Goal: Book appointment/travel/reservation

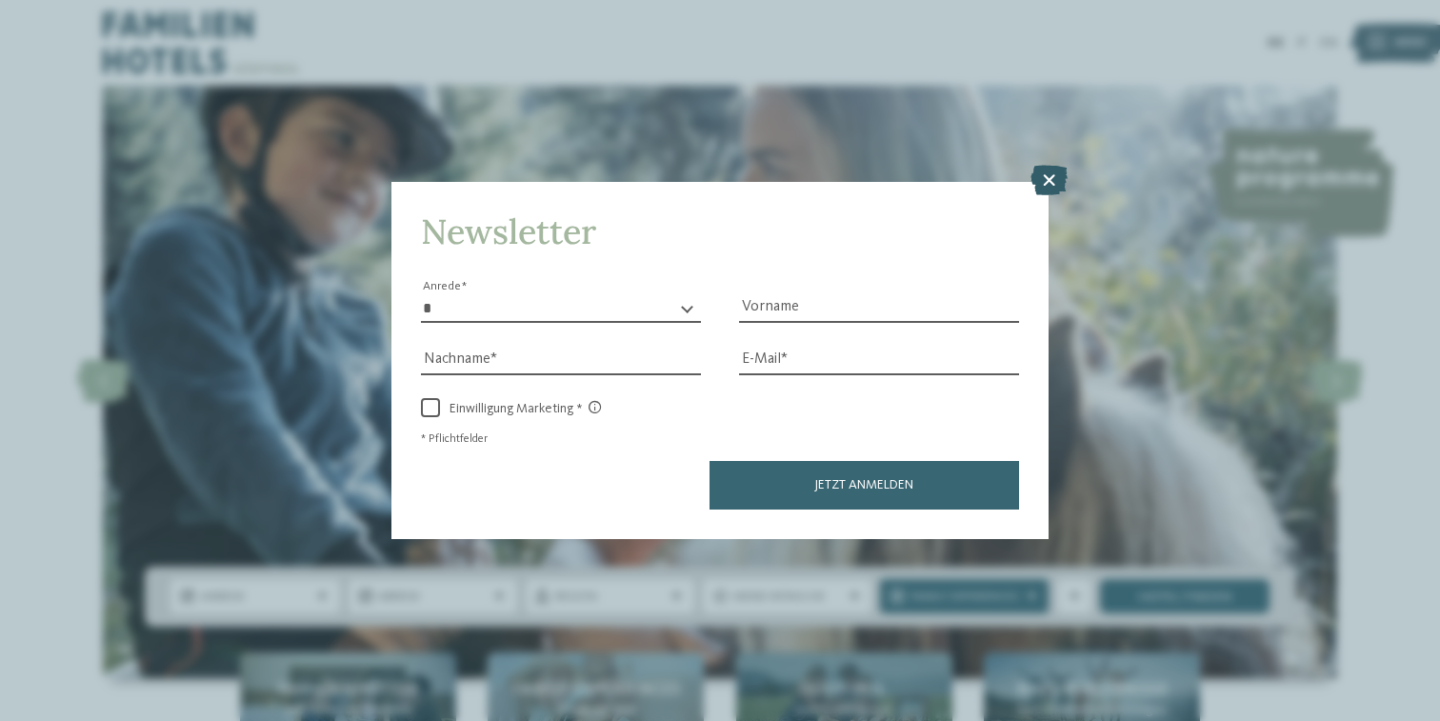
click at [1045, 165] on icon at bounding box center [1049, 180] width 37 height 30
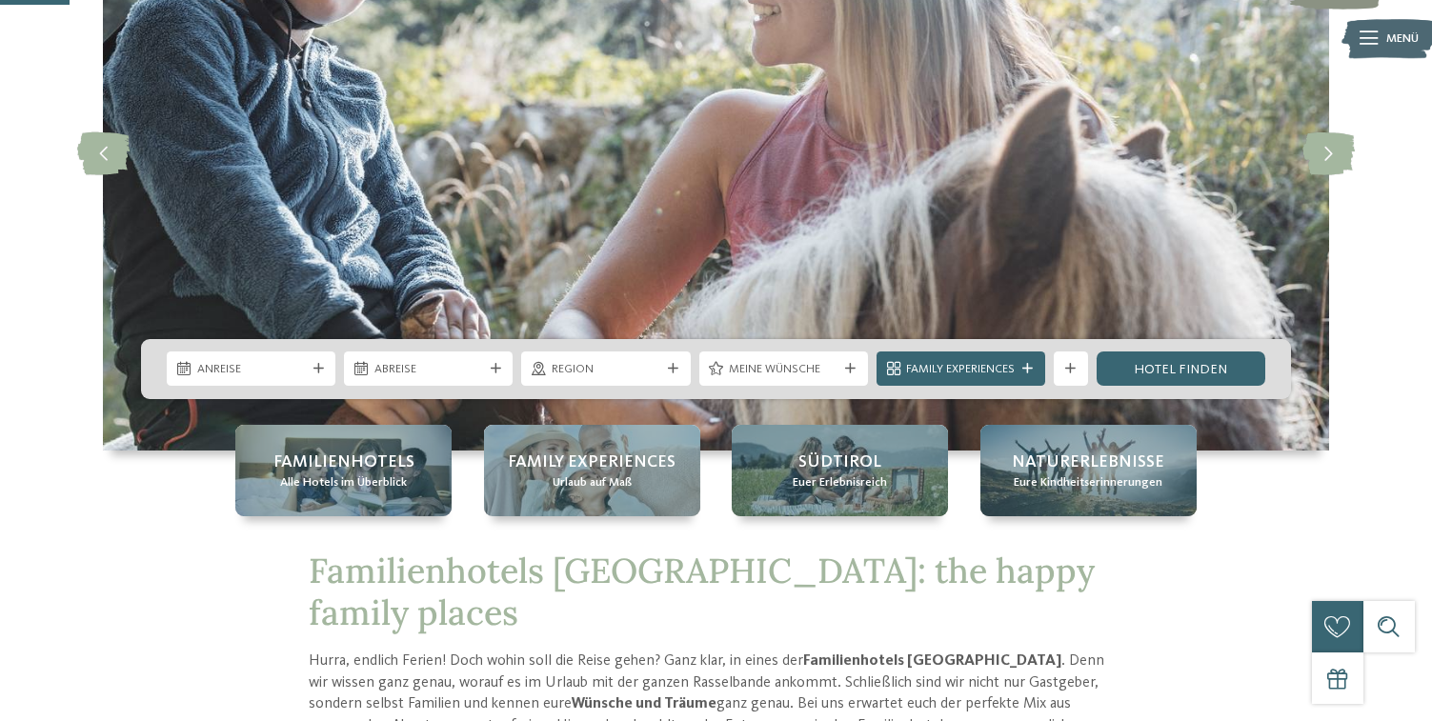
scroll to position [352, 0]
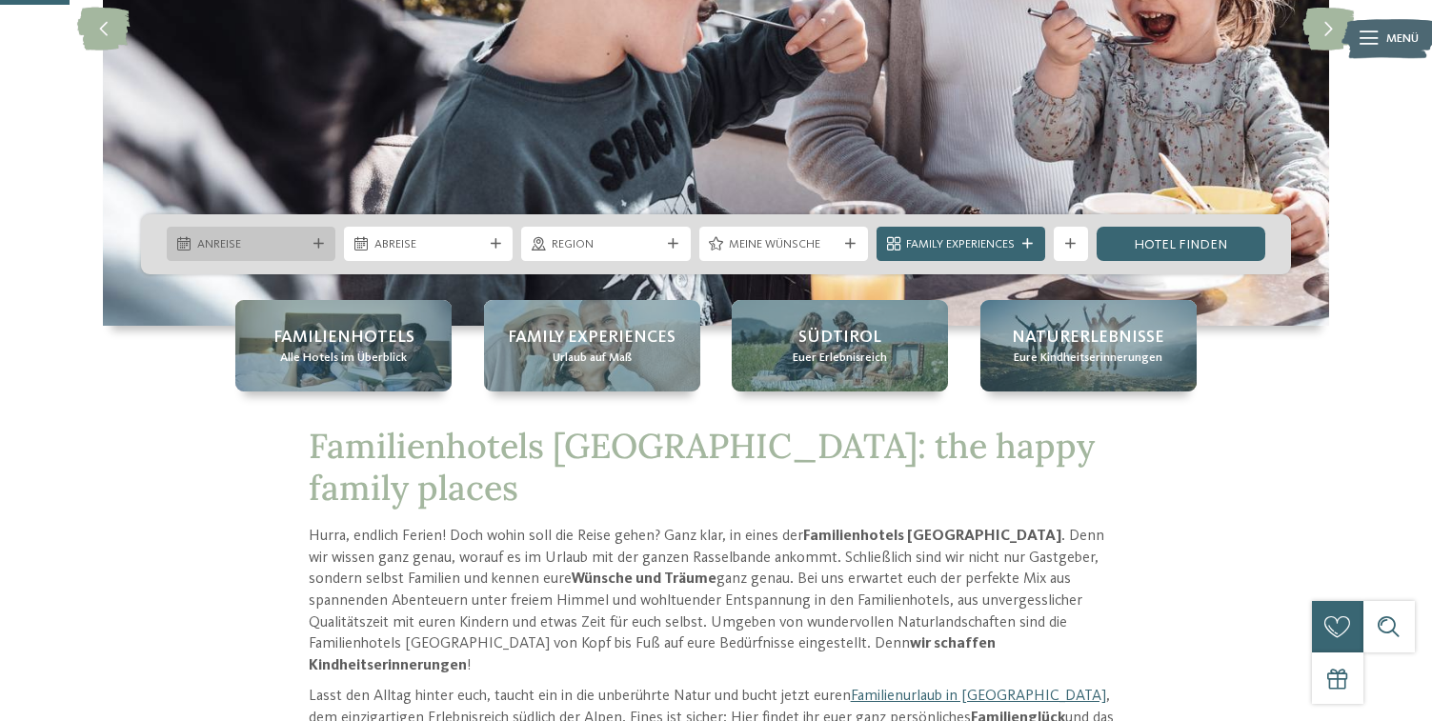
click at [237, 242] on span "Anreise" at bounding box center [251, 244] width 109 height 17
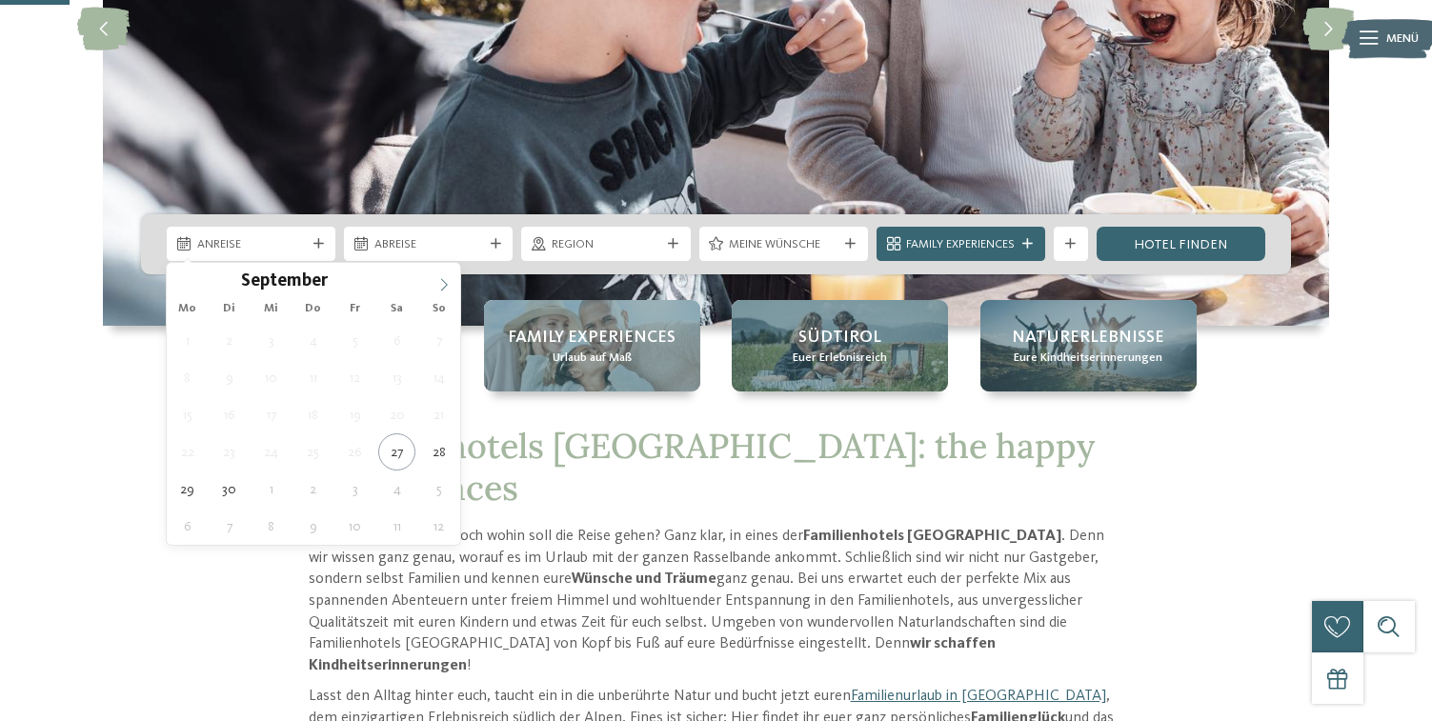
click at [440, 289] on icon at bounding box center [443, 284] width 13 height 13
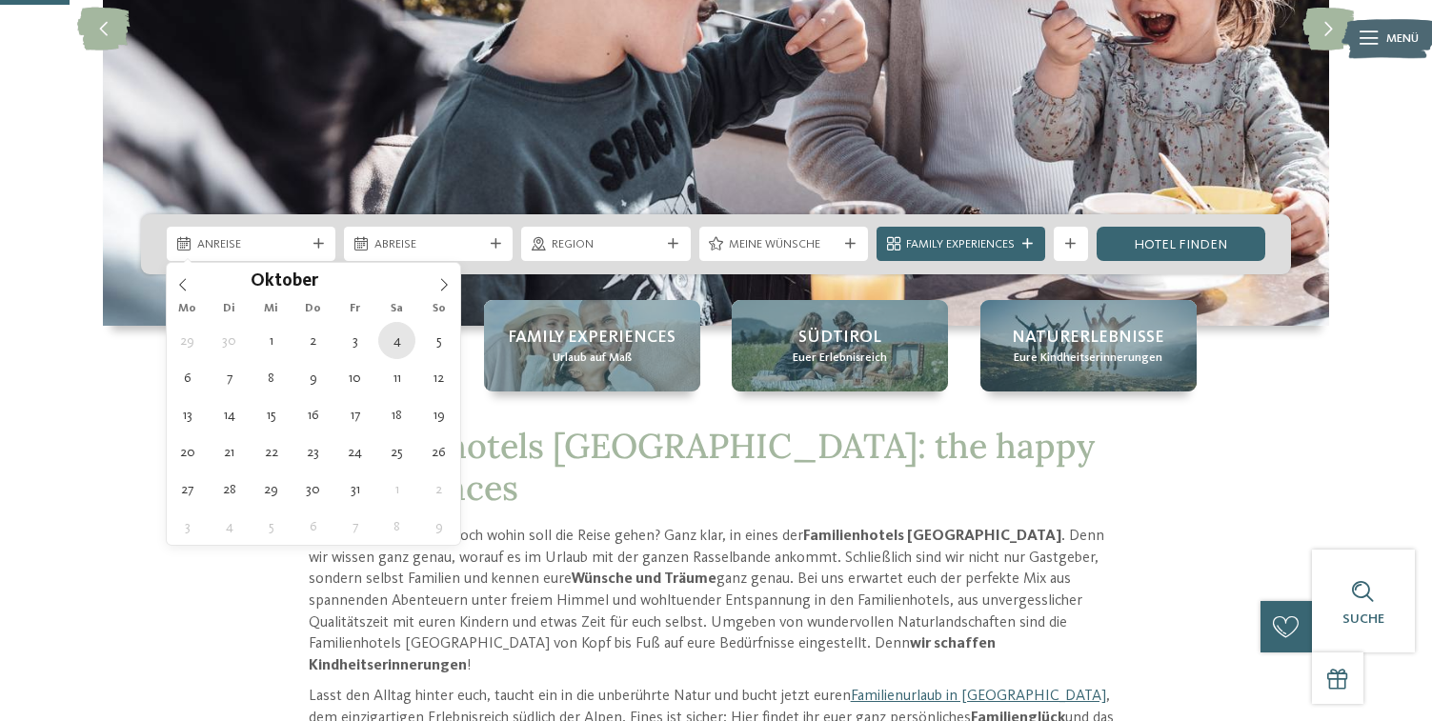
type div "04.10.2025"
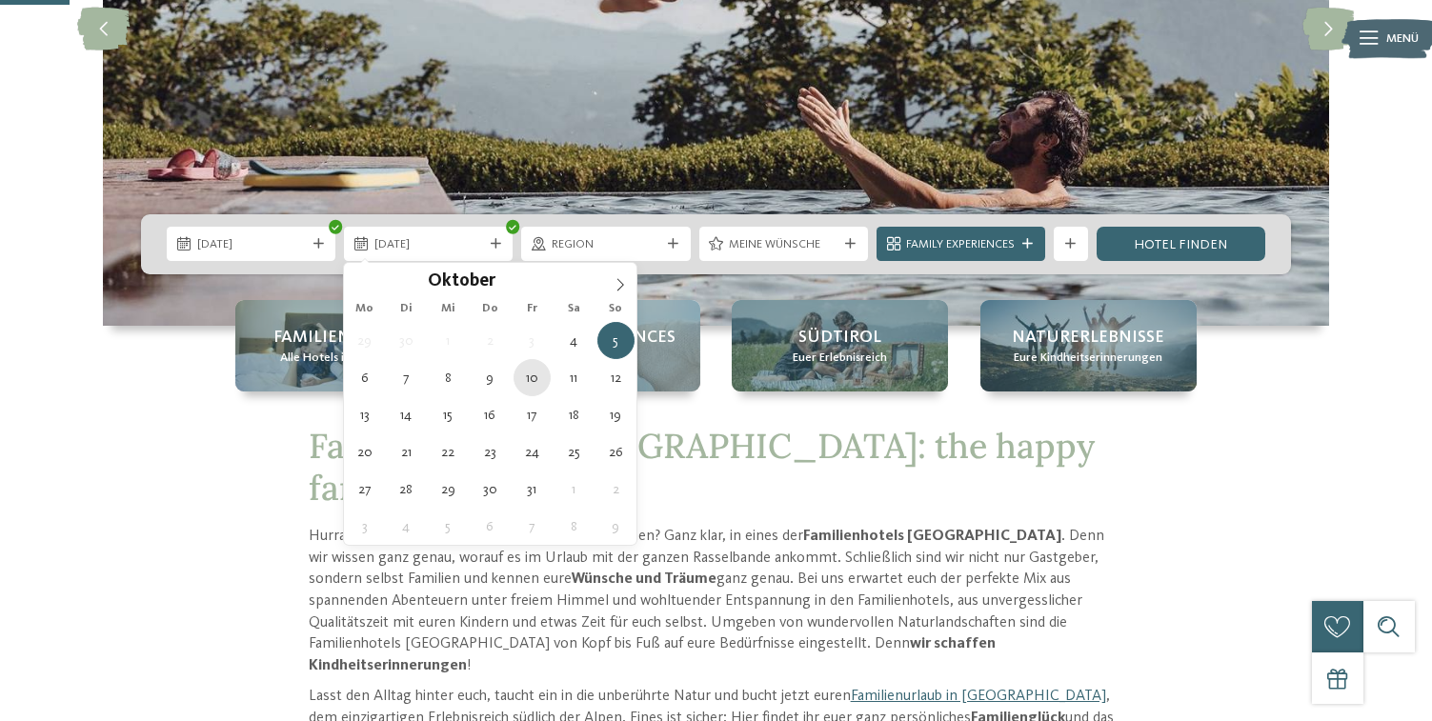
type div "10.10.2025"
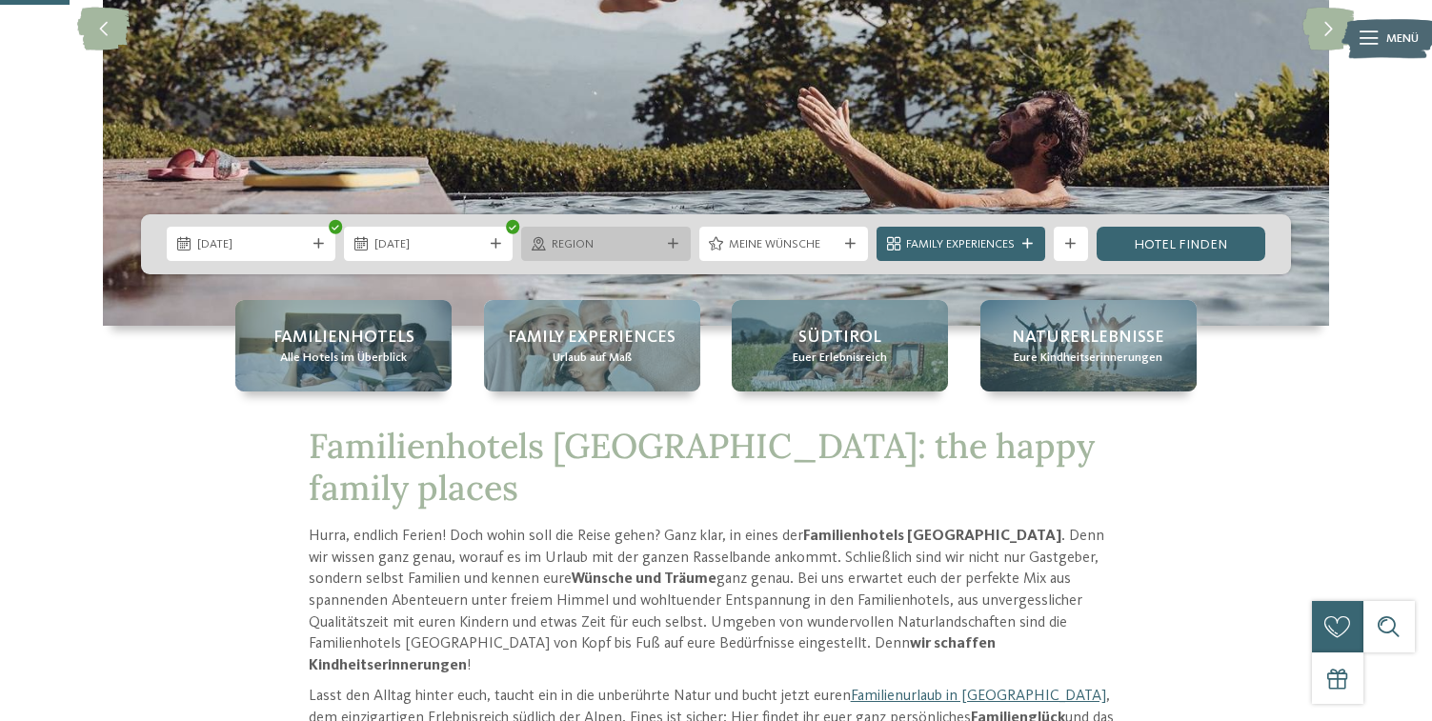
click at [617, 248] on span "Region" at bounding box center [605, 244] width 109 height 17
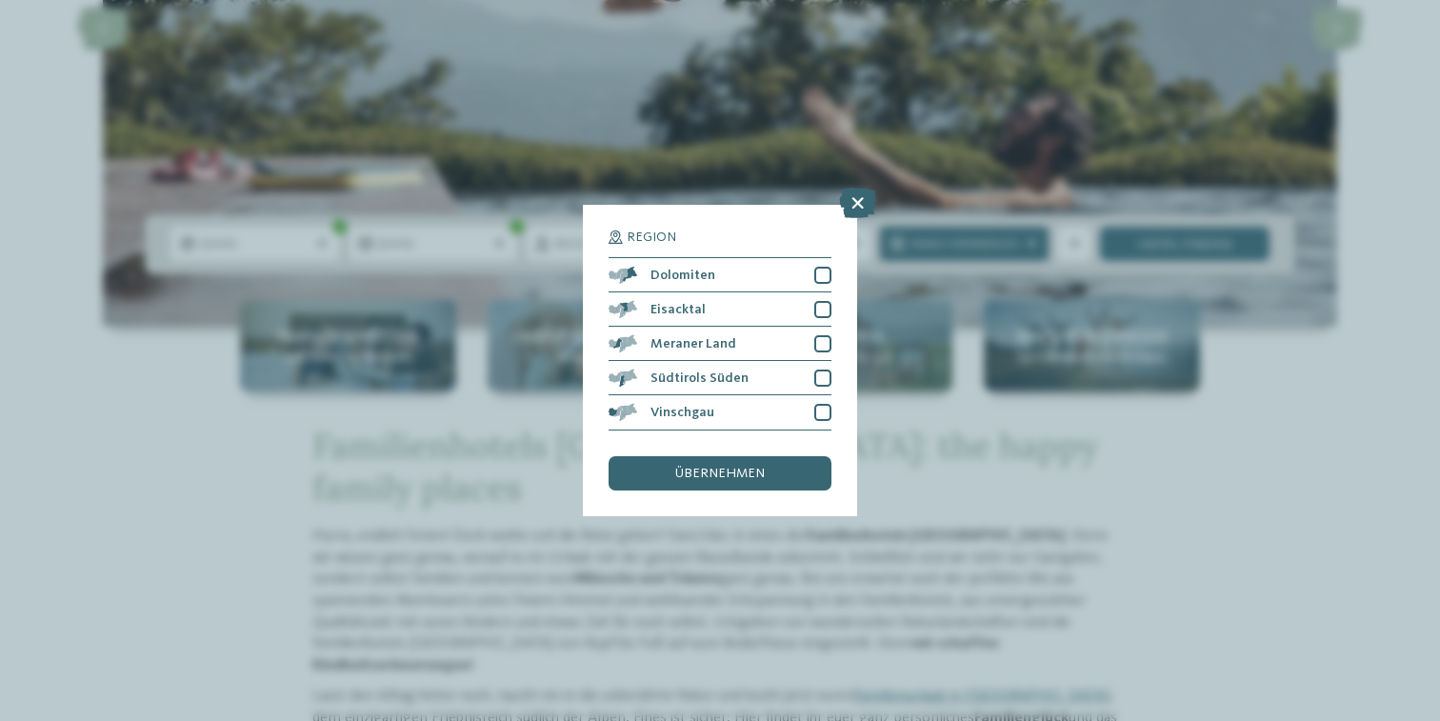
click at [1217, 451] on div "Region Dolomiten" at bounding box center [720, 360] width 1440 height 721
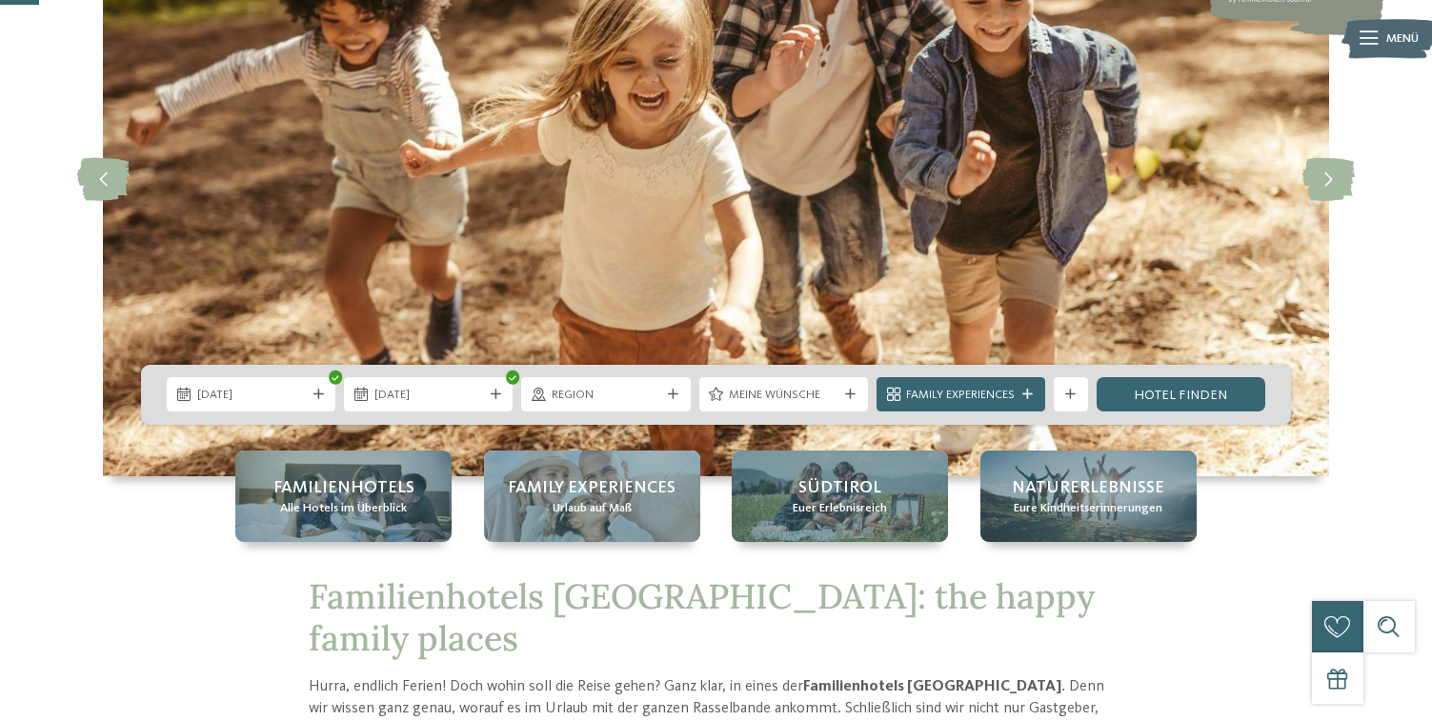
scroll to position [212, 0]
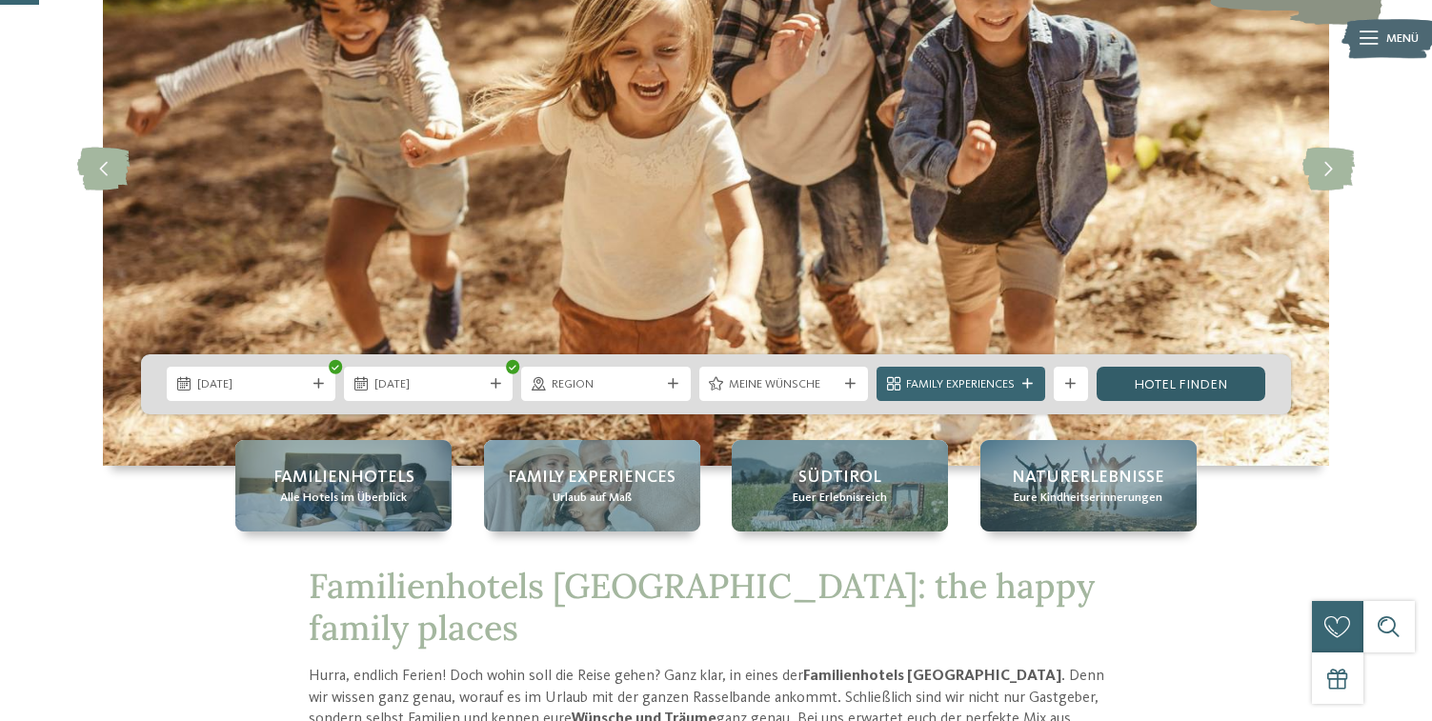
click at [1186, 372] on link "Hotel finden" at bounding box center [1180, 384] width 169 height 34
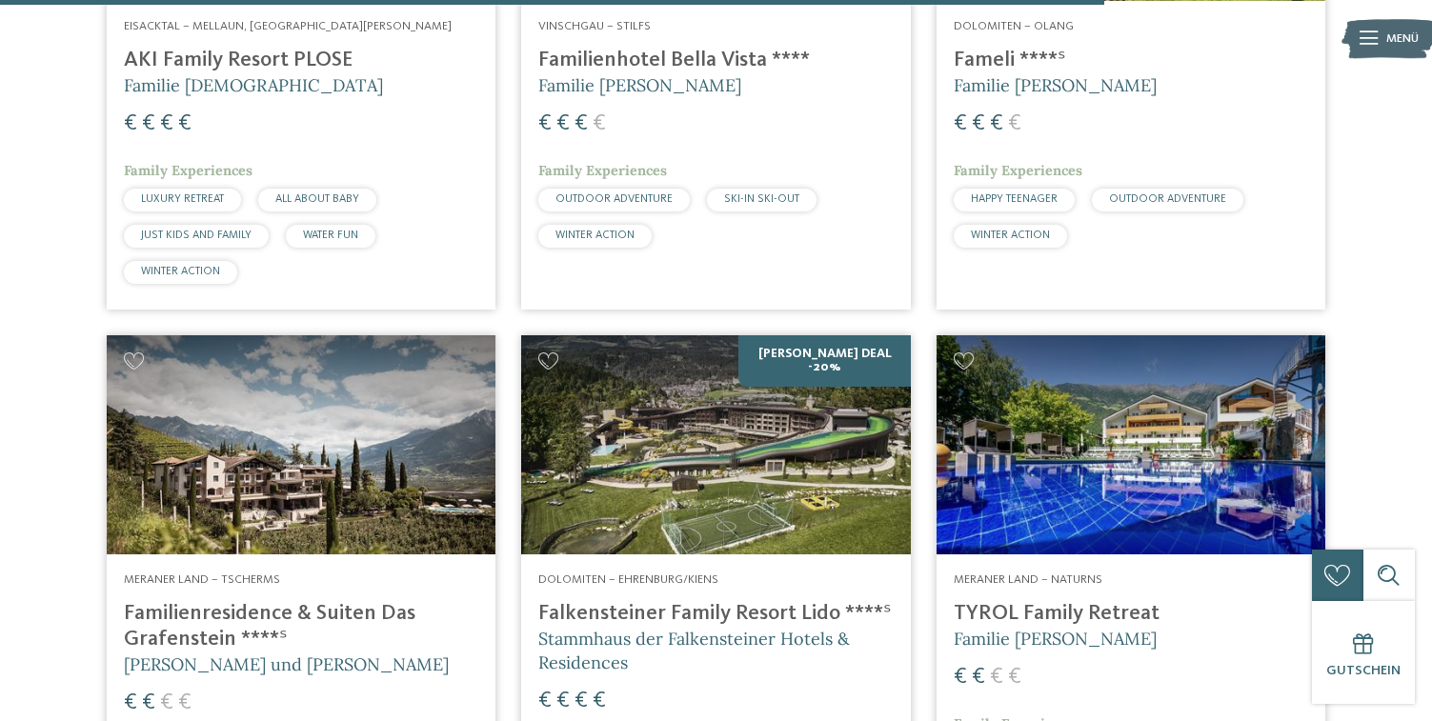
scroll to position [3660, 0]
click at [705, 382] on img at bounding box center [715, 444] width 389 height 219
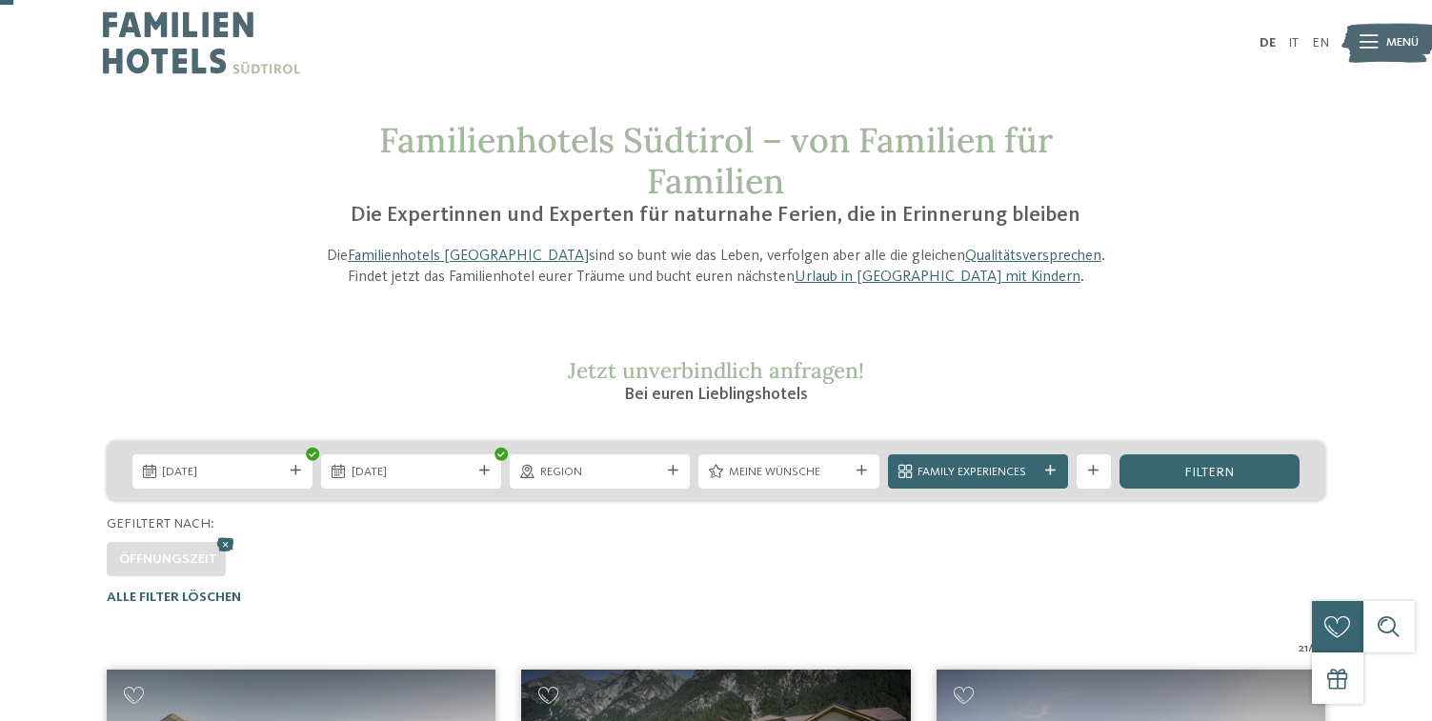
scroll to position [0, 0]
click at [1214, 471] on span "filtern" at bounding box center [1209, 472] width 50 height 13
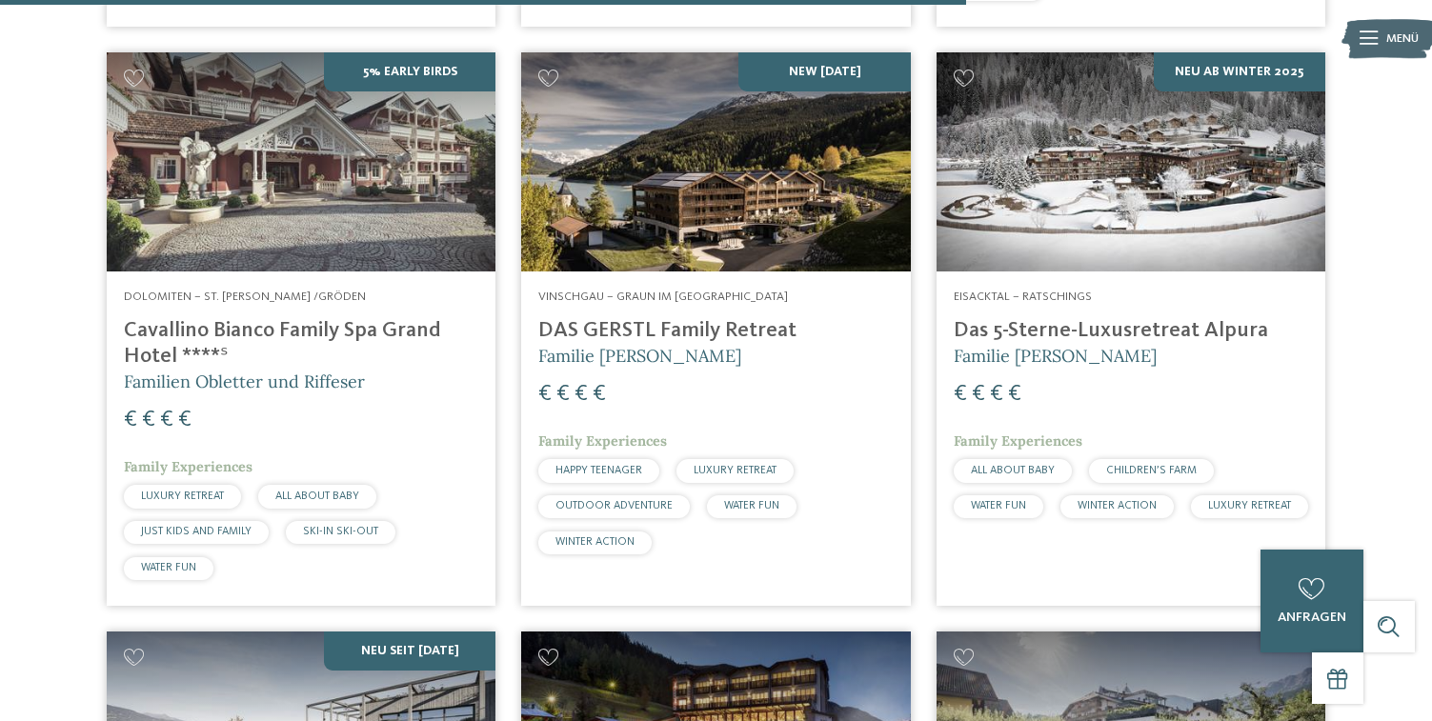
scroll to position [3821, 0]
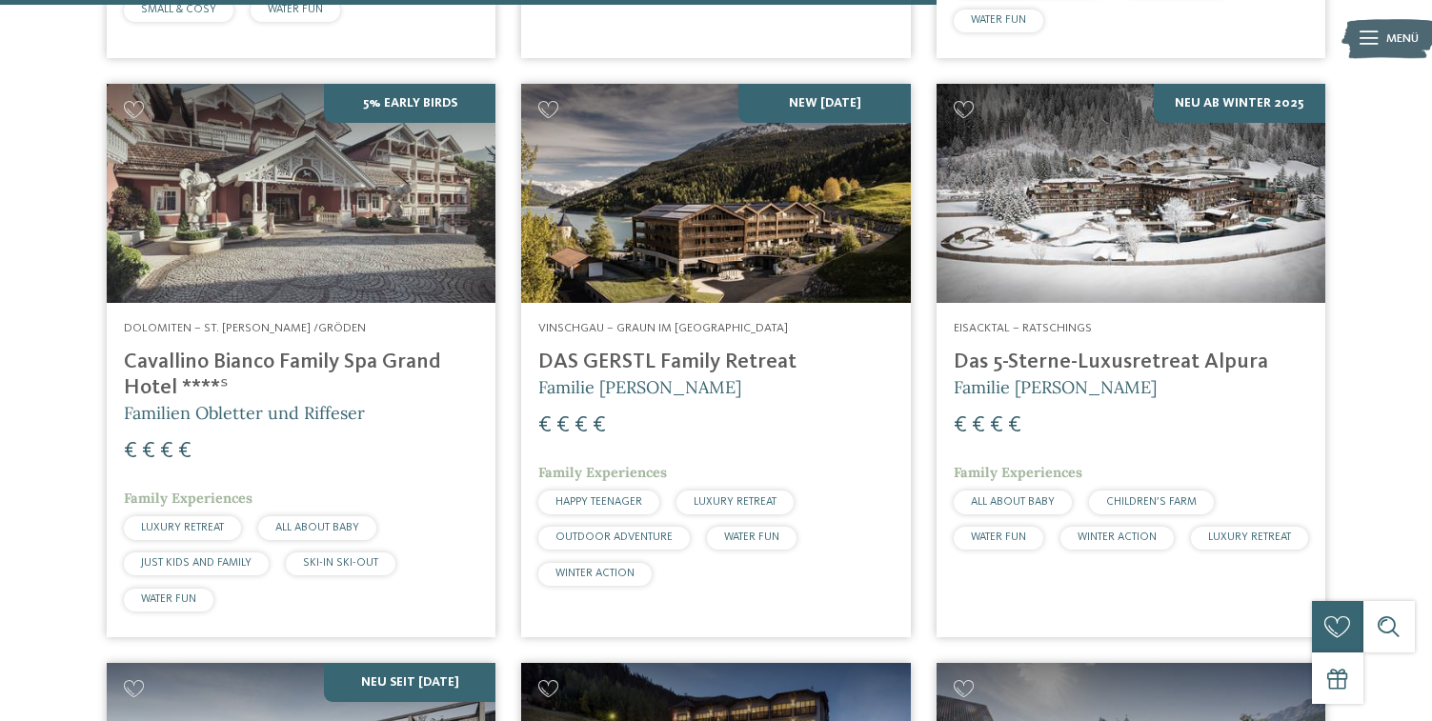
click at [778, 182] on img at bounding box center [715, 193] width 389 height 219
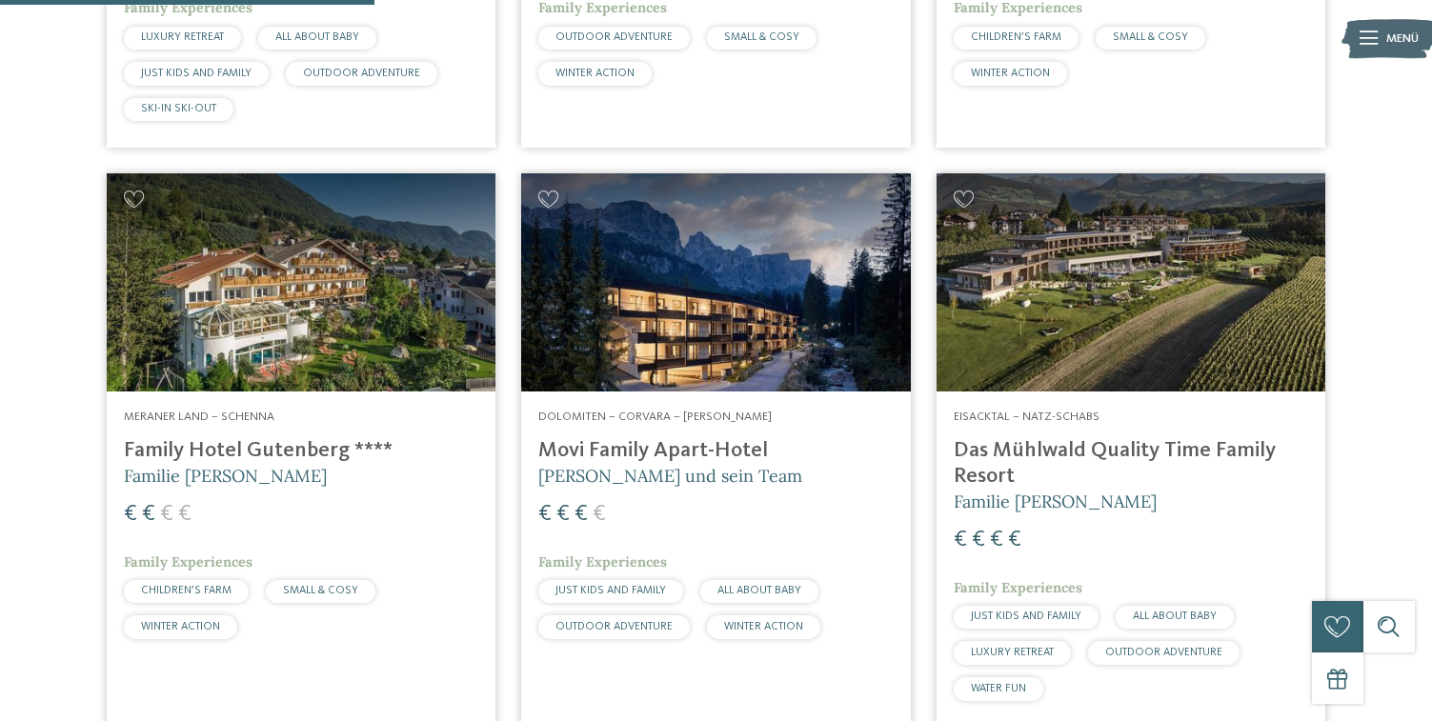
scroll to position [1527, 0]
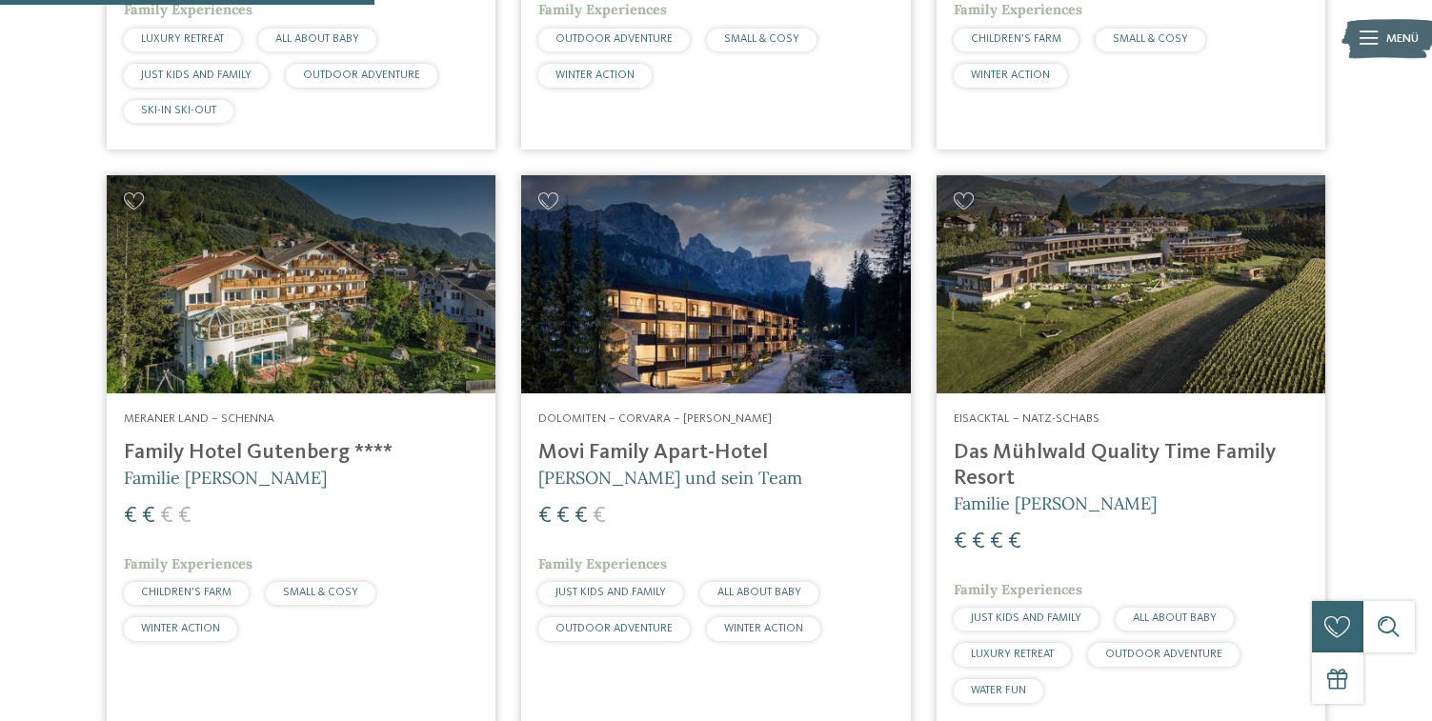
click at [1168, 312] on img at bounding box center [1130, 284] width 389 height 219
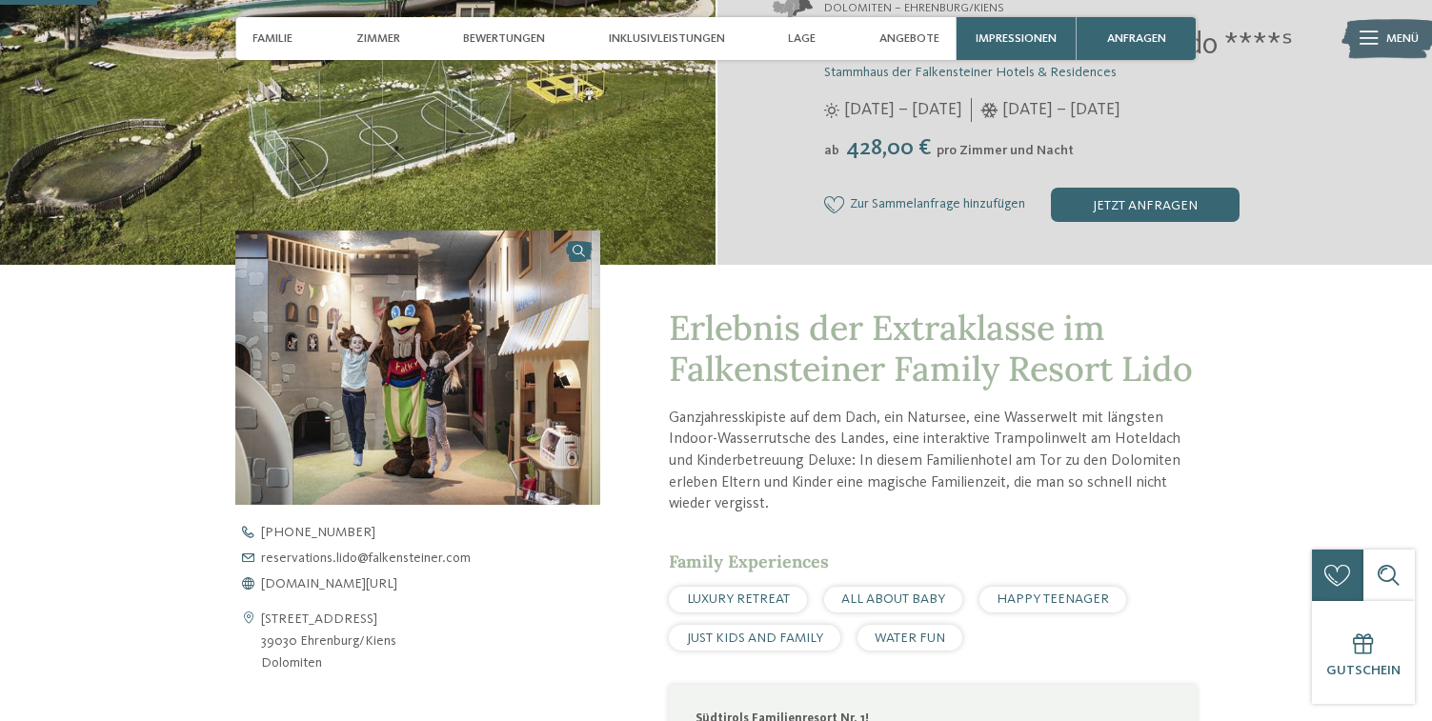
scroll to position [400, 0]
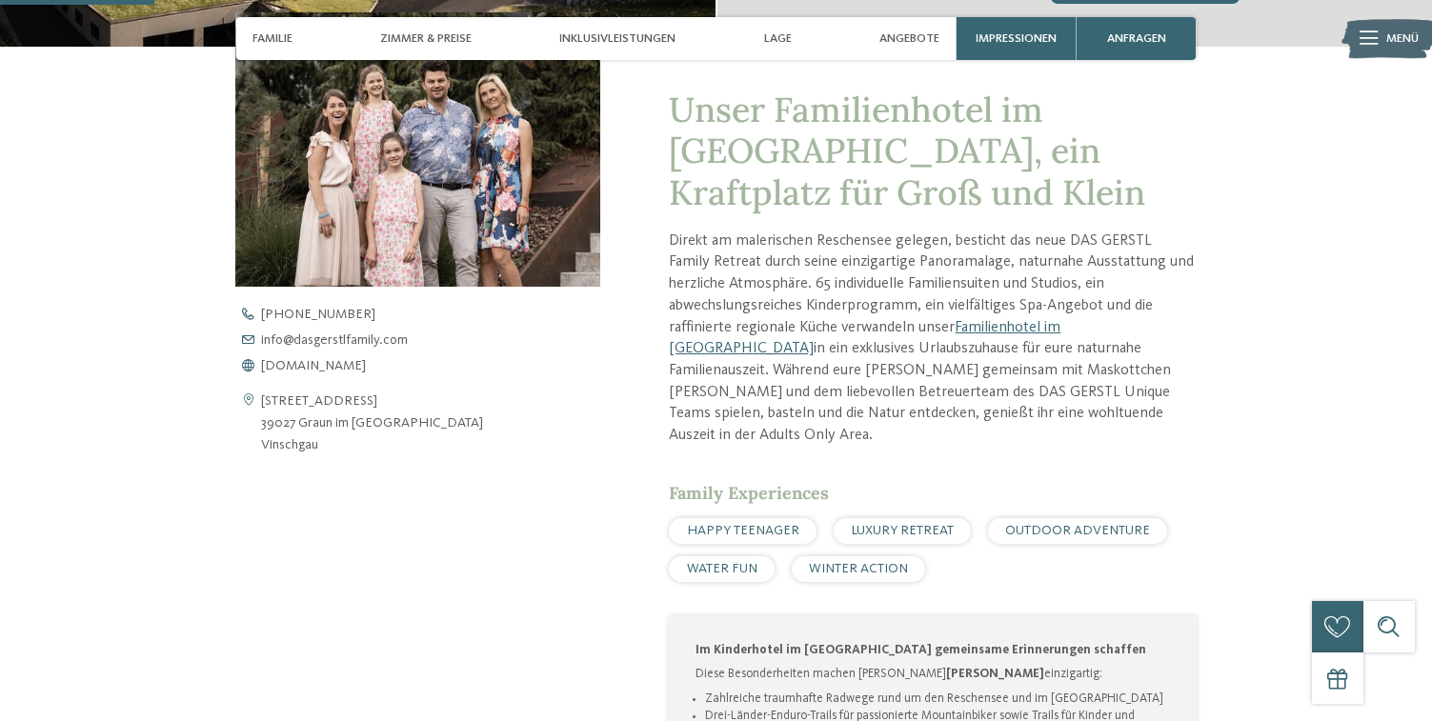
scroll to position [618, 0]
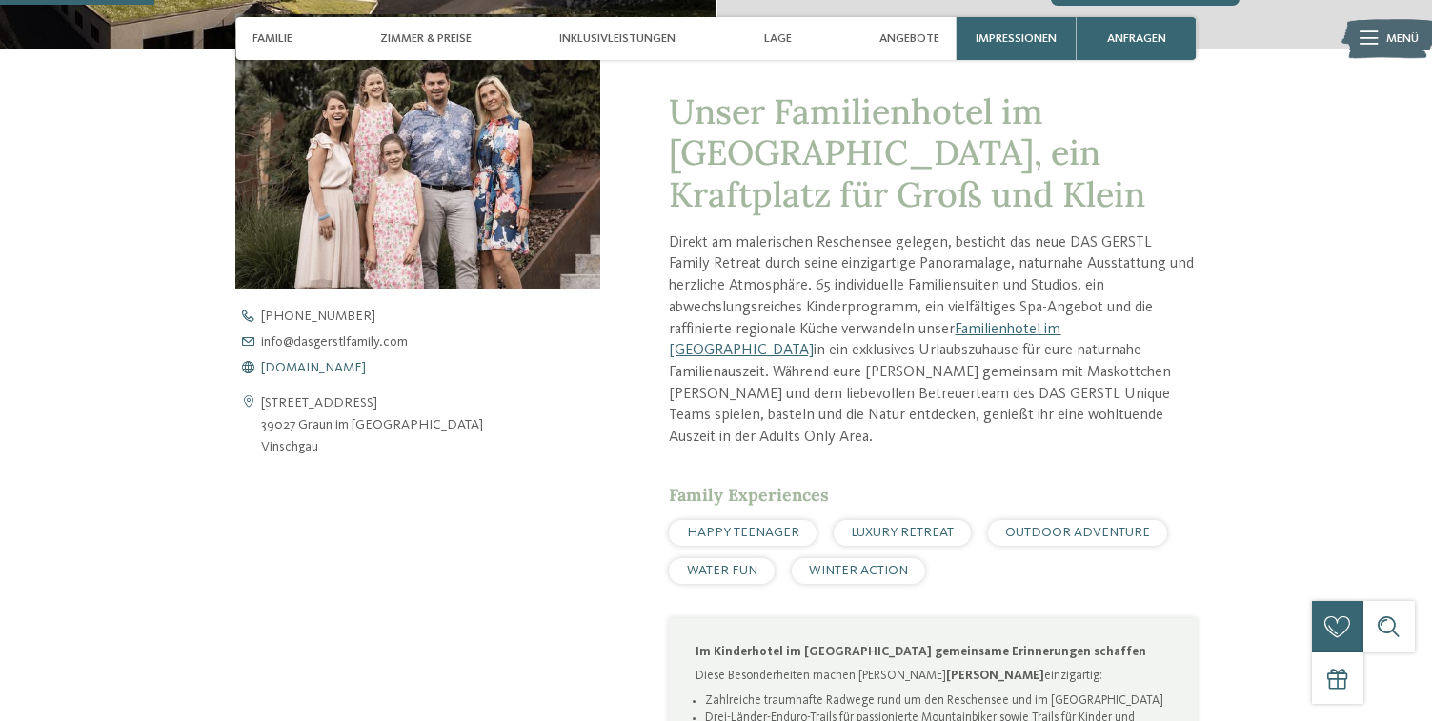
click at [342, 368] on span "www.dasgerstlfamily.com" at bounding box center [313, 367] width 105 height 13
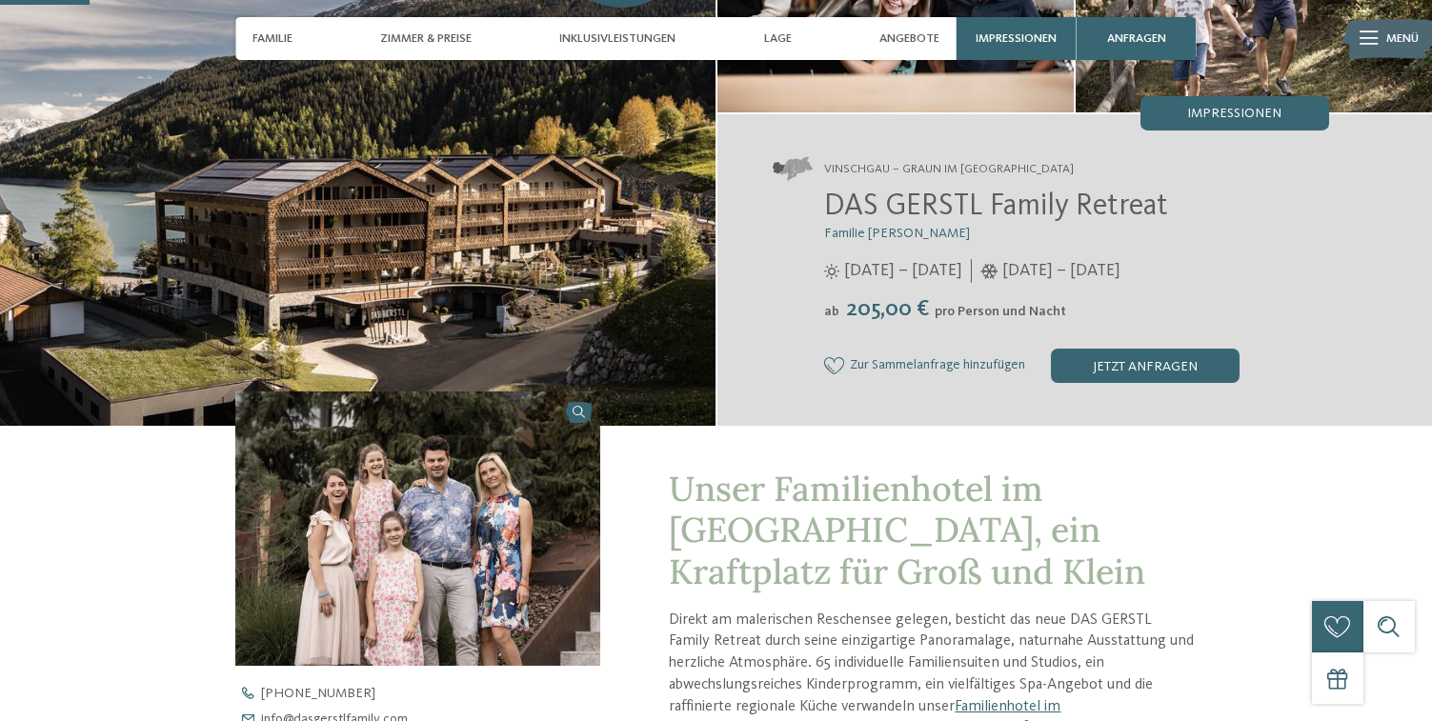
scroll to position [225, 0]
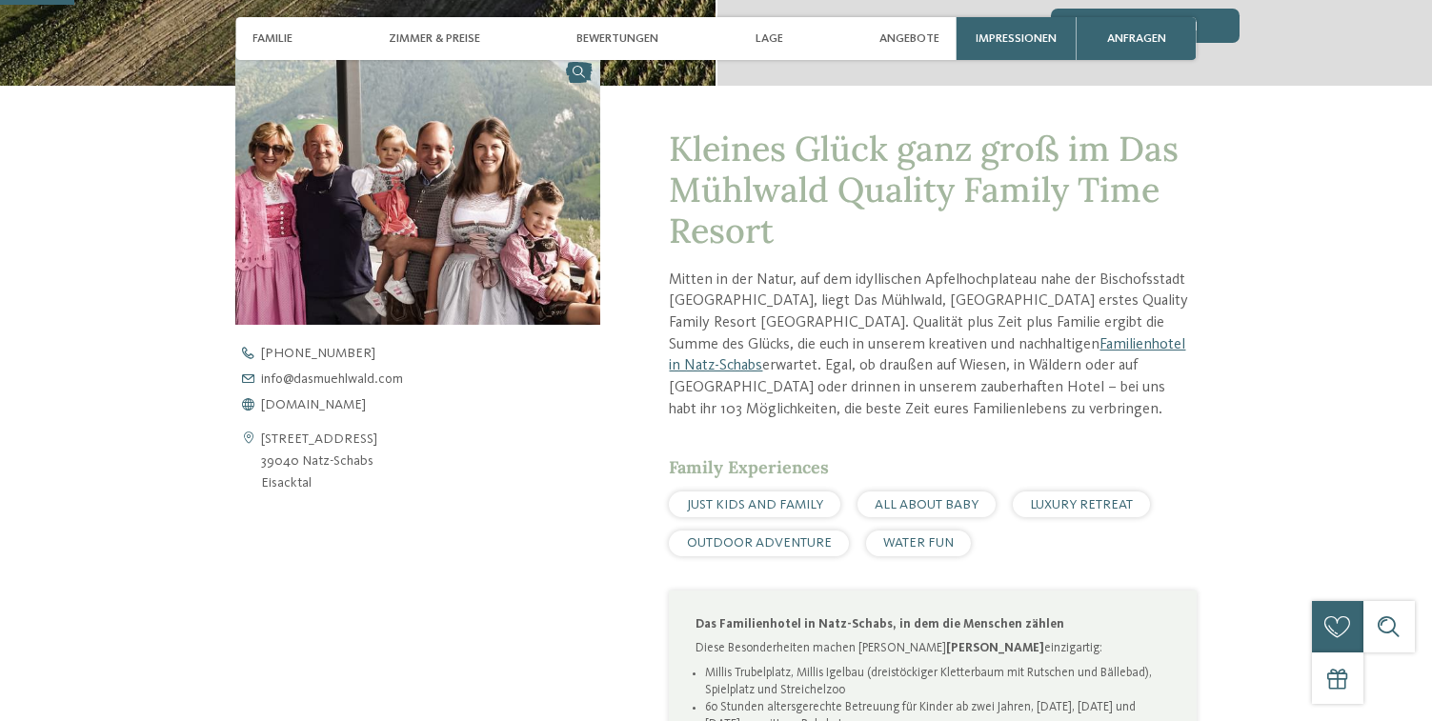
scroll to position [688, 0]
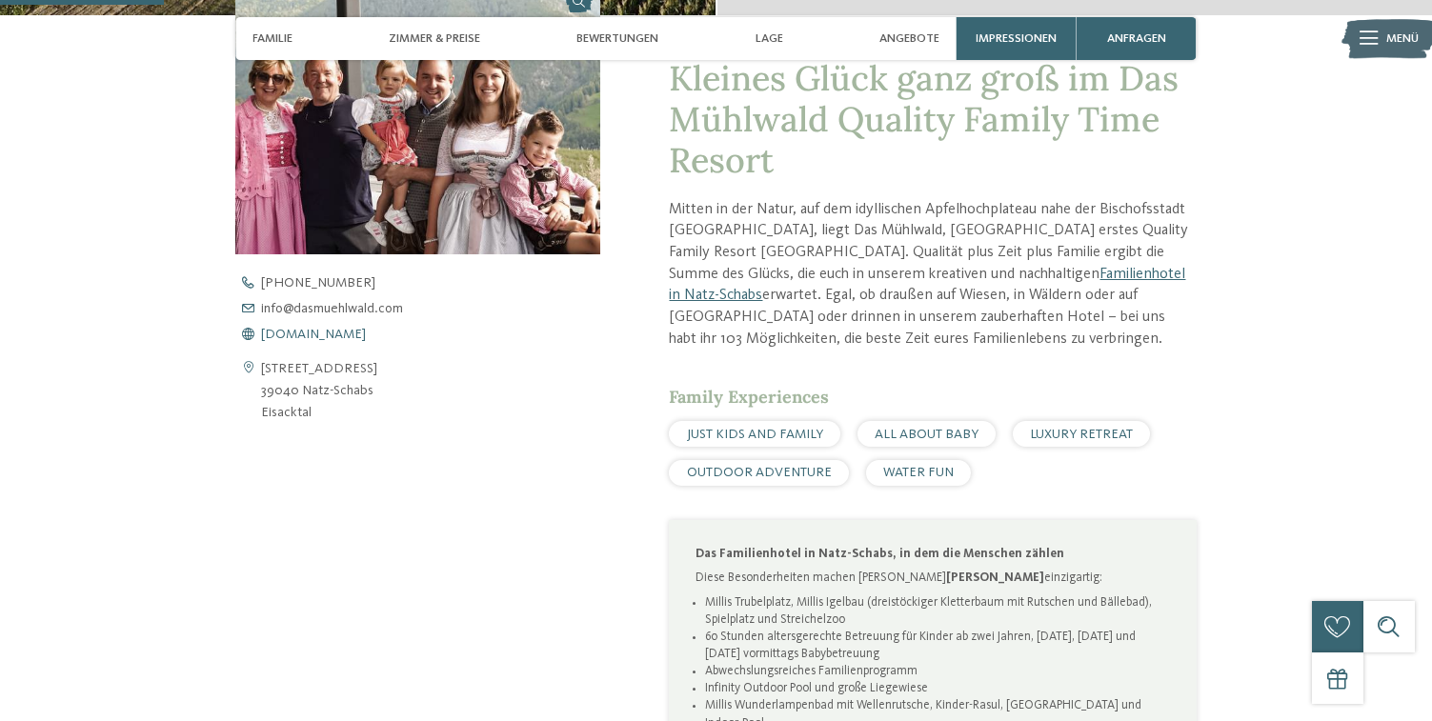
click at [364, 328] on span "www.dasmuehlwald.com" at bounding box center [313, 334] width 105 height 13
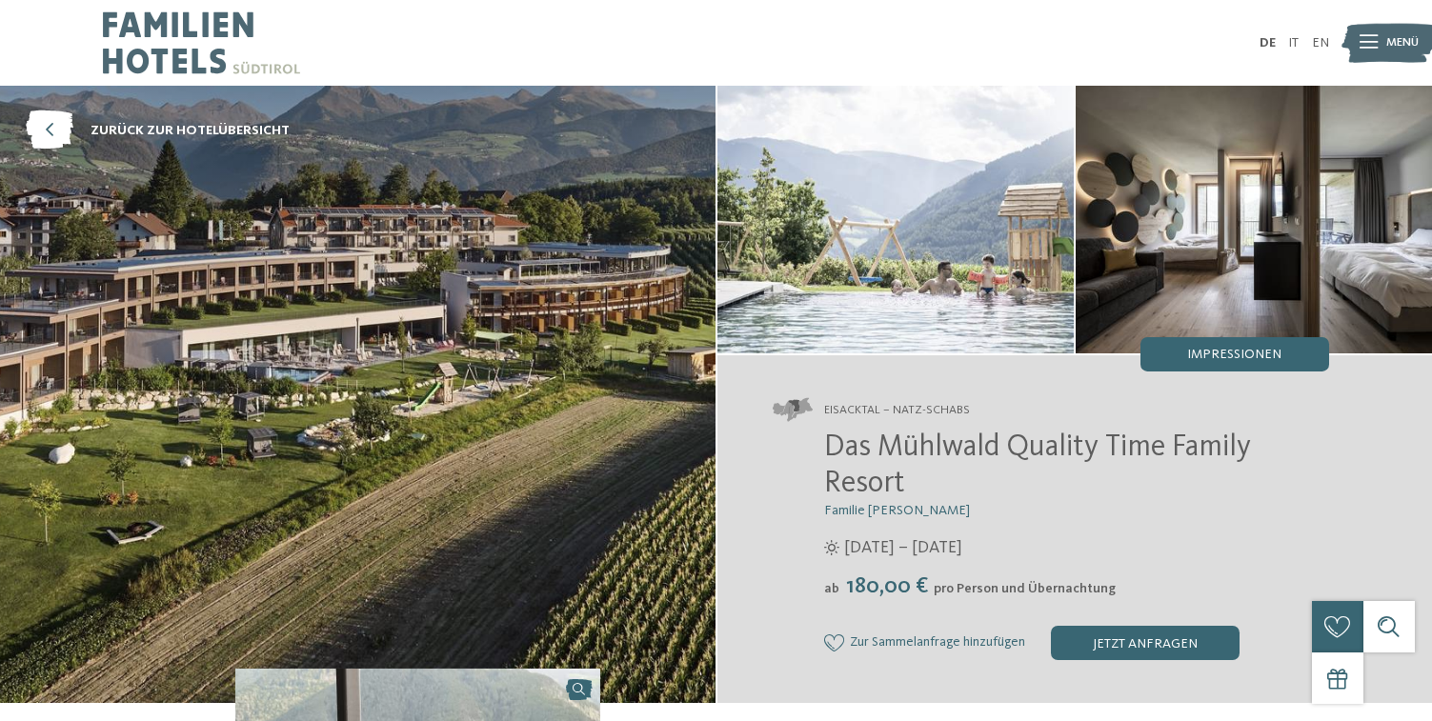
scroll to position [0, 0]
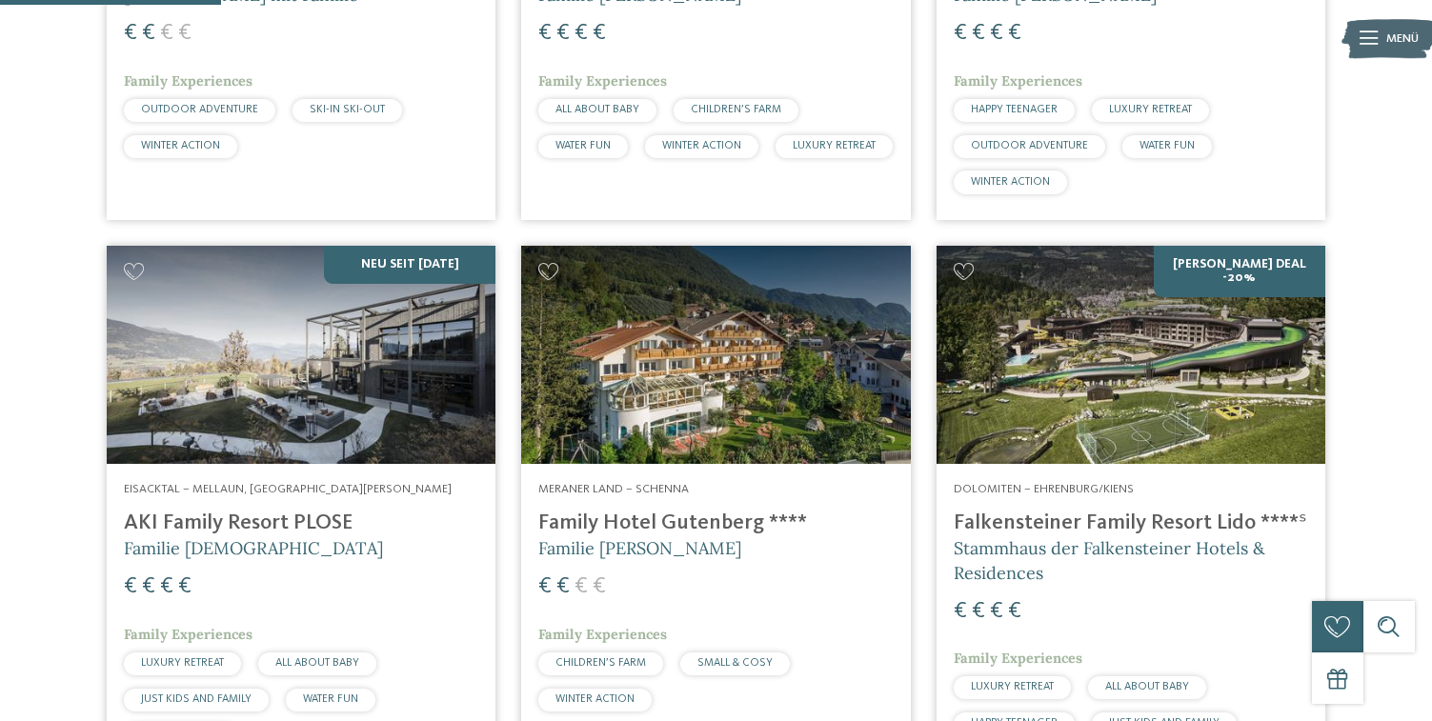
scroll to position [888, 0]
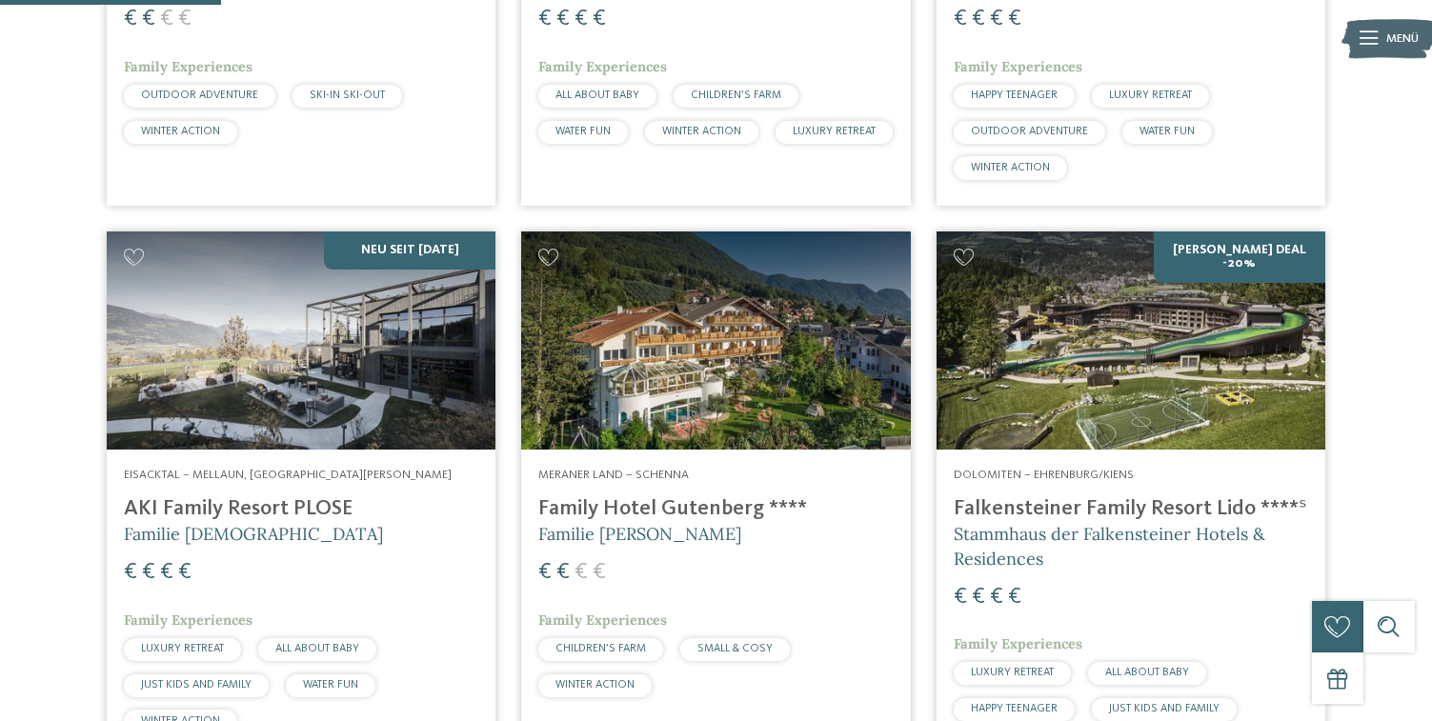
click at [1197, 331] on img at bounding box center [1130, 340] width 389 height 219
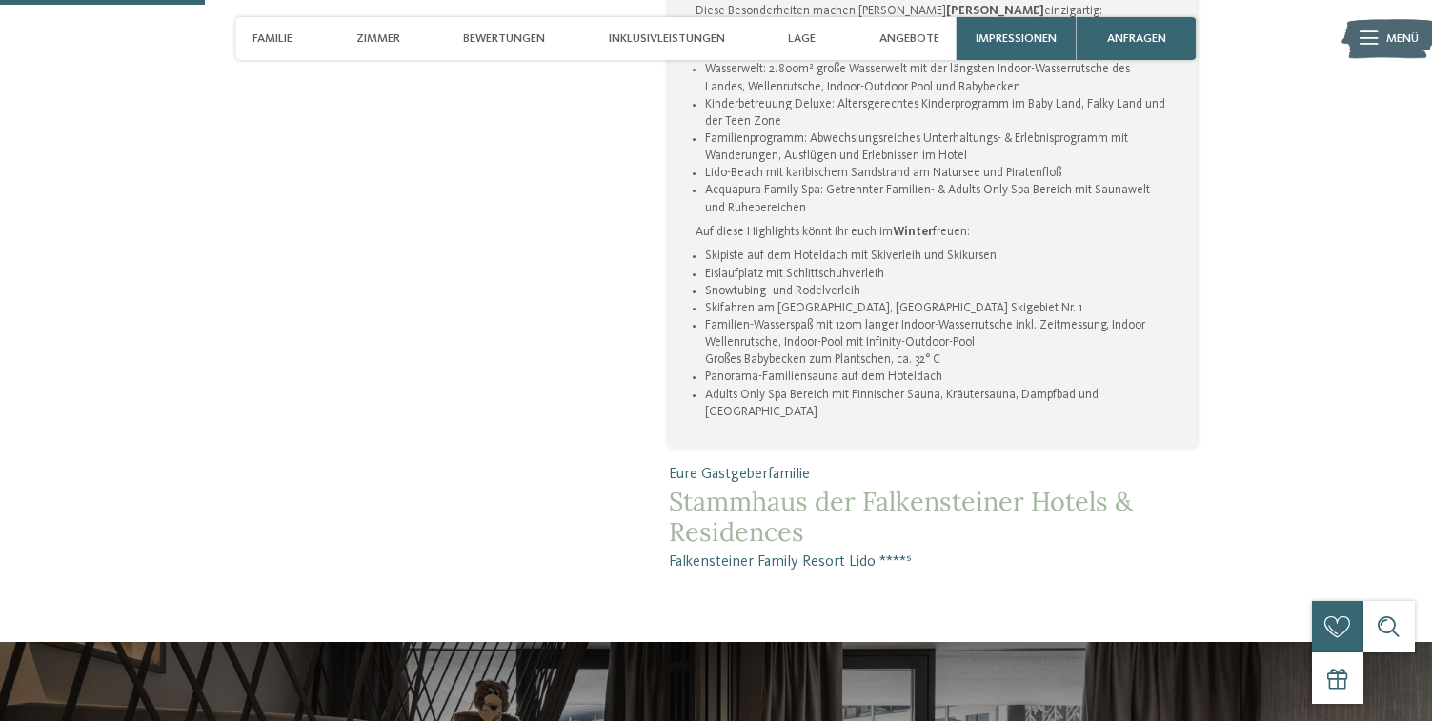
scroll to position [753, 0]
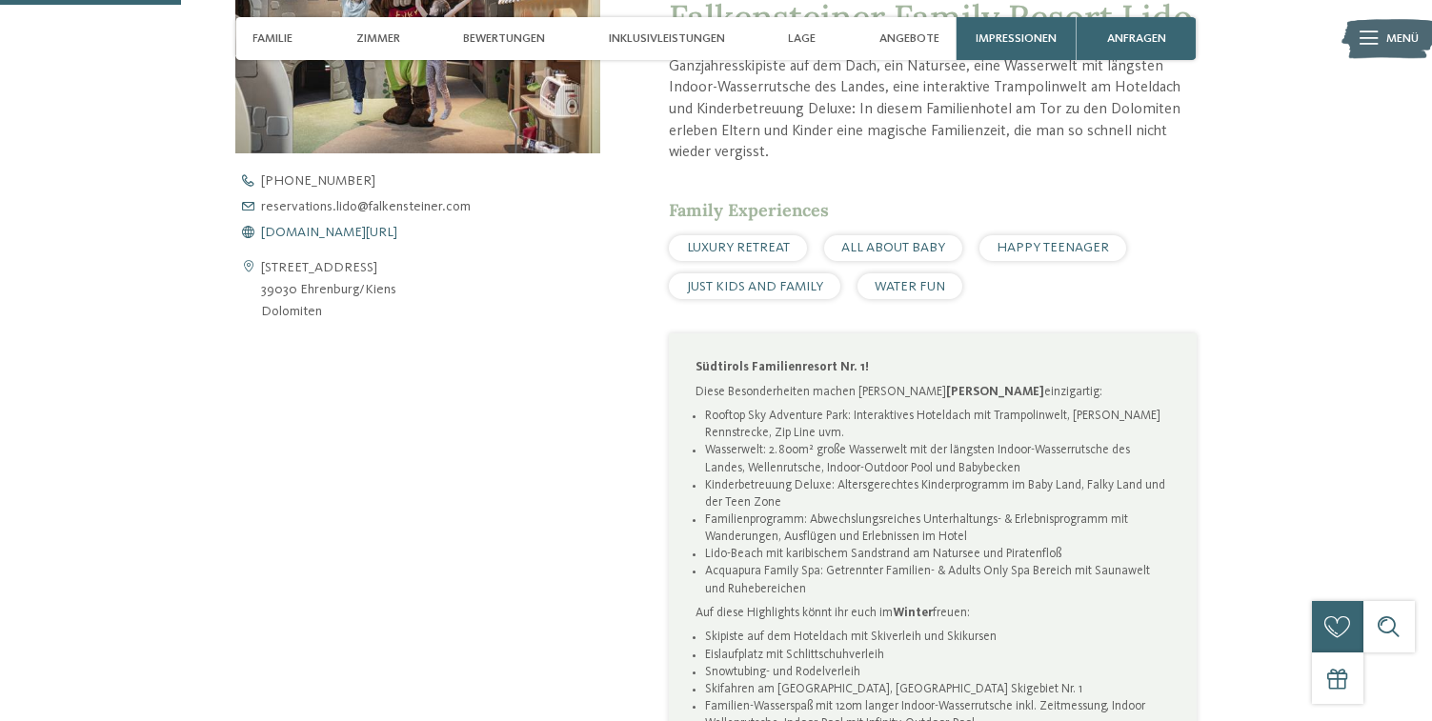
click at [323, 231] on span "[DOMAIN_NAME][URL]" at bounding box center [329, 232] width 136 height 13
